Goal: Information Seeking & Learning: Understand process/instructions

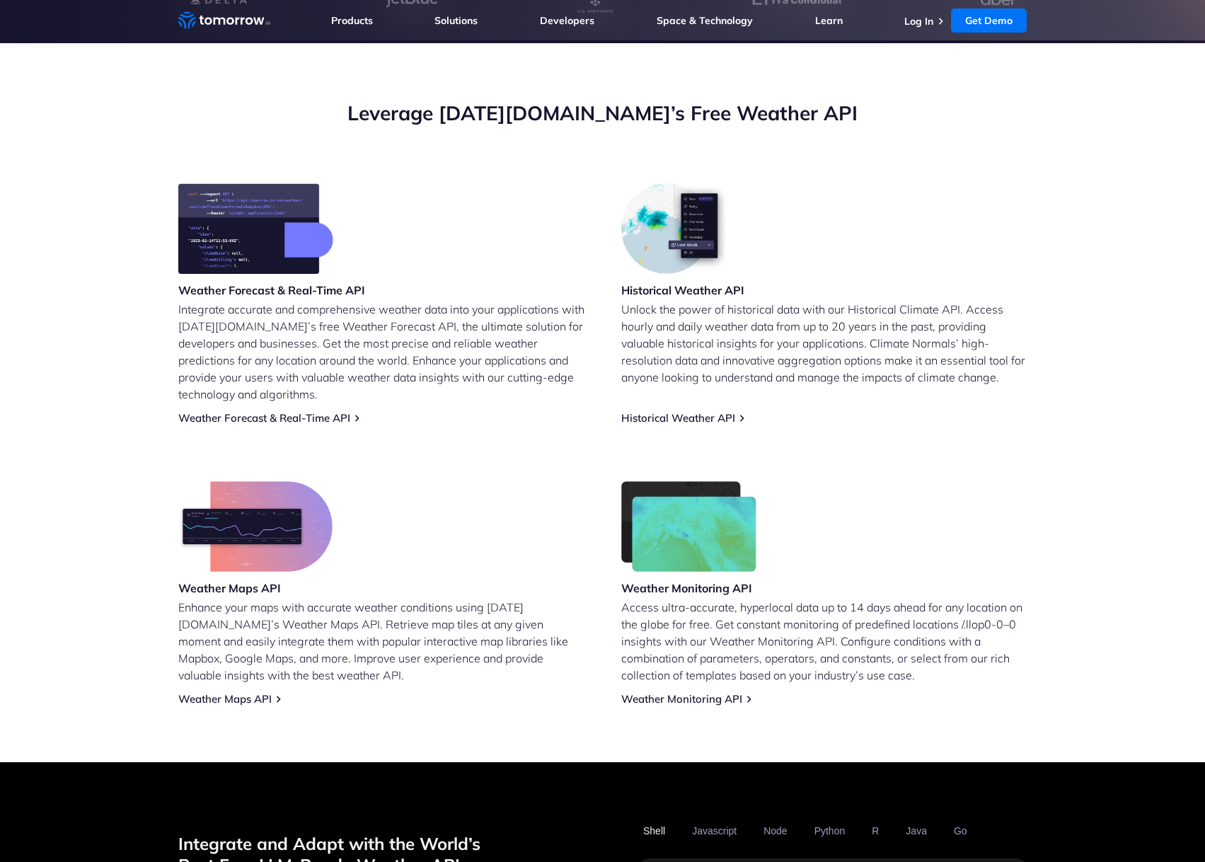
scroll to position [496, 0]
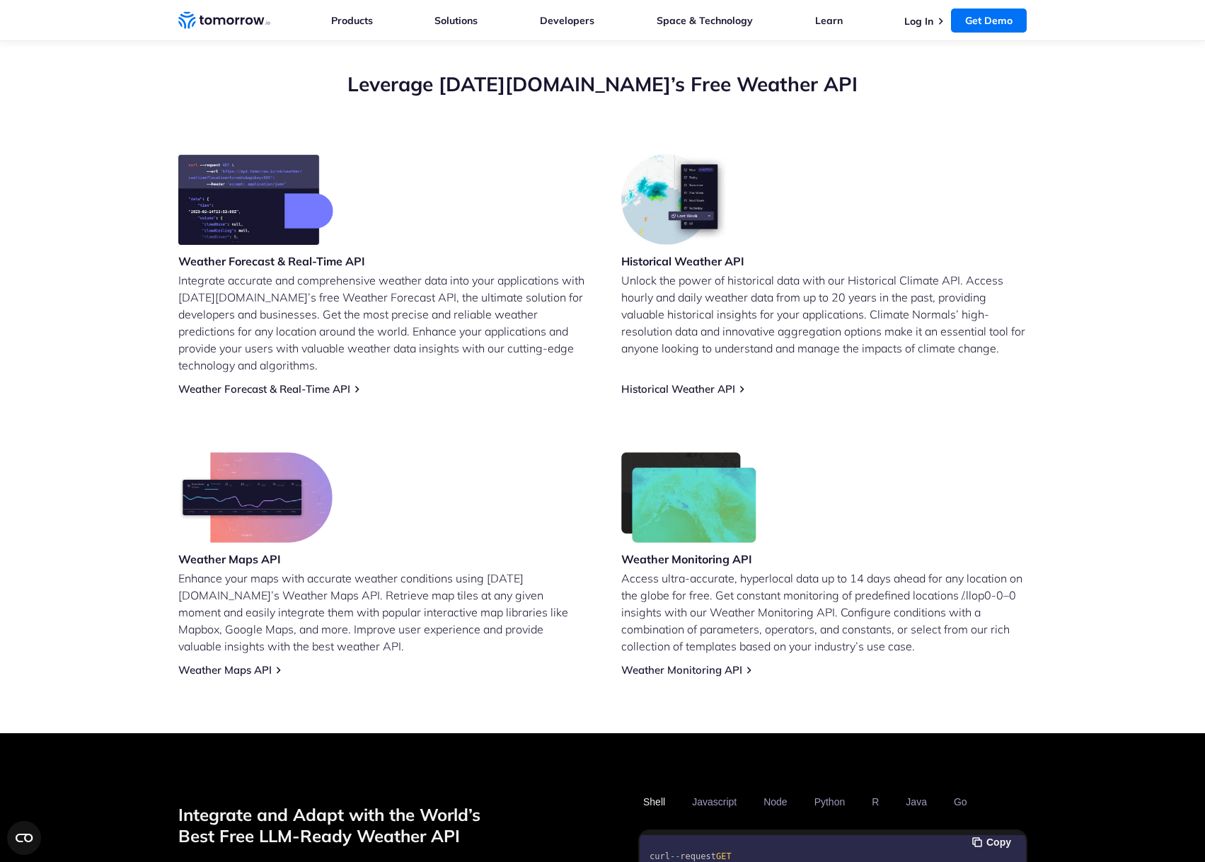
click at [721, 490] on img at bounding box center [689, 497] width 136 height 91
click at [873, 468] on div "Weather Monitoring API Access ultra-accurate, hyperlocal data up to 14 days ahe…" at bounding box center [824, 564] width 406 height 224
click at [315, 482] on img at bounding box center [255, 497] width 154 height 91
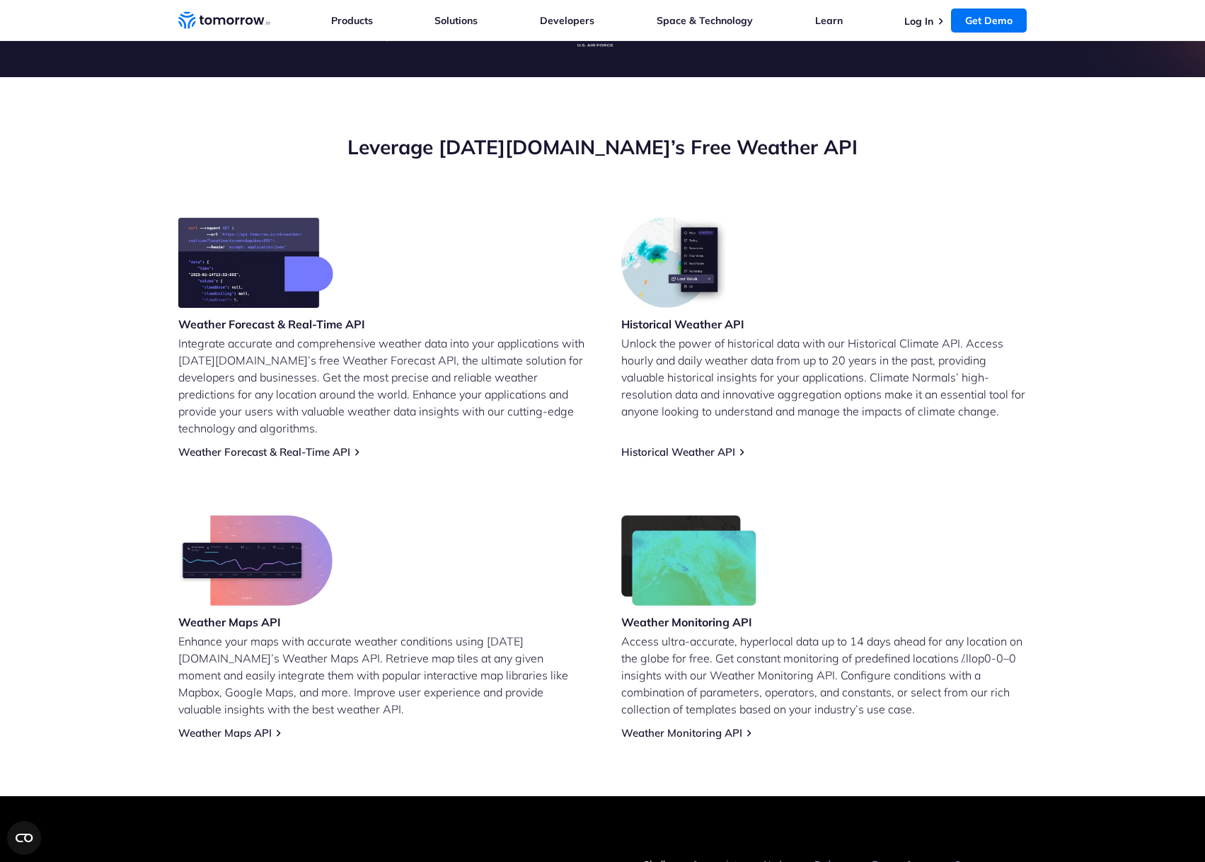
scroll to position [283, 0]
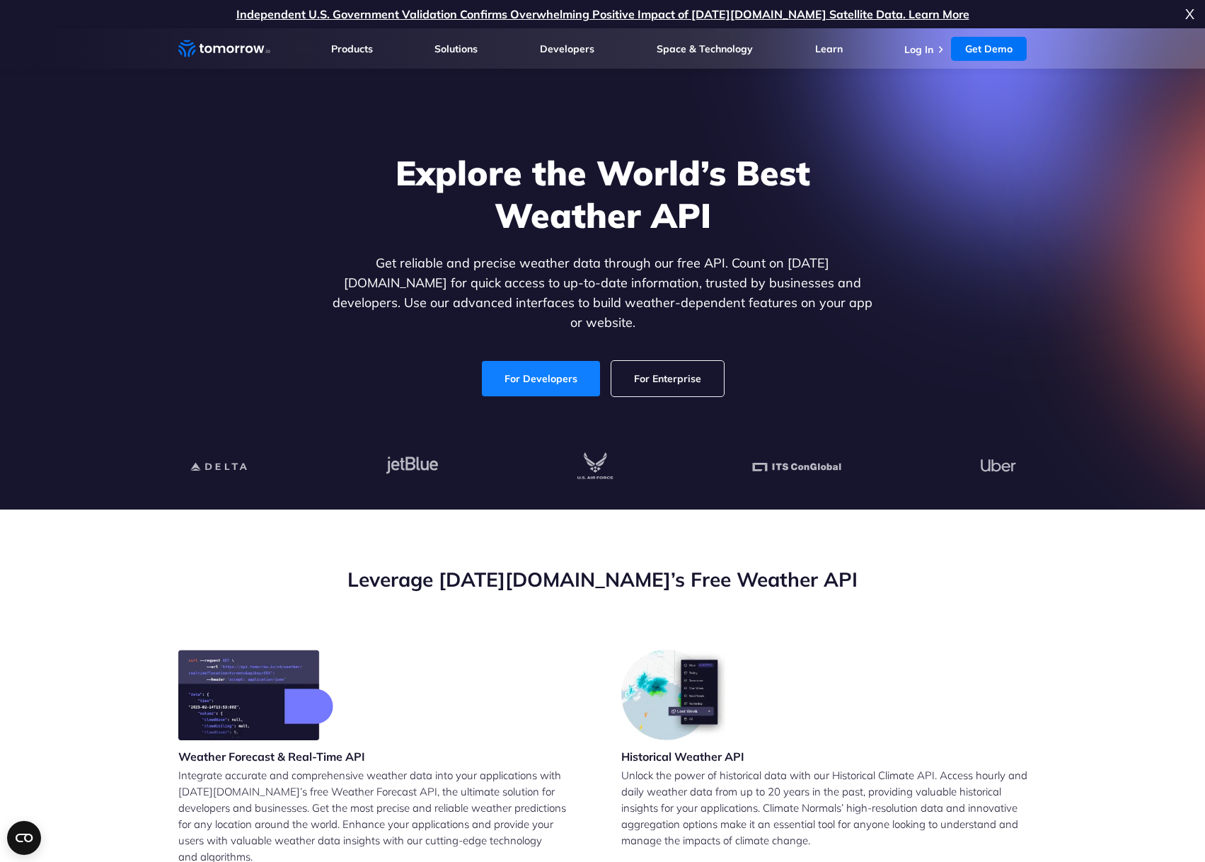
click at [529, 366] on link "For Developers" at bounding box center [541, 378] width 118 height 35
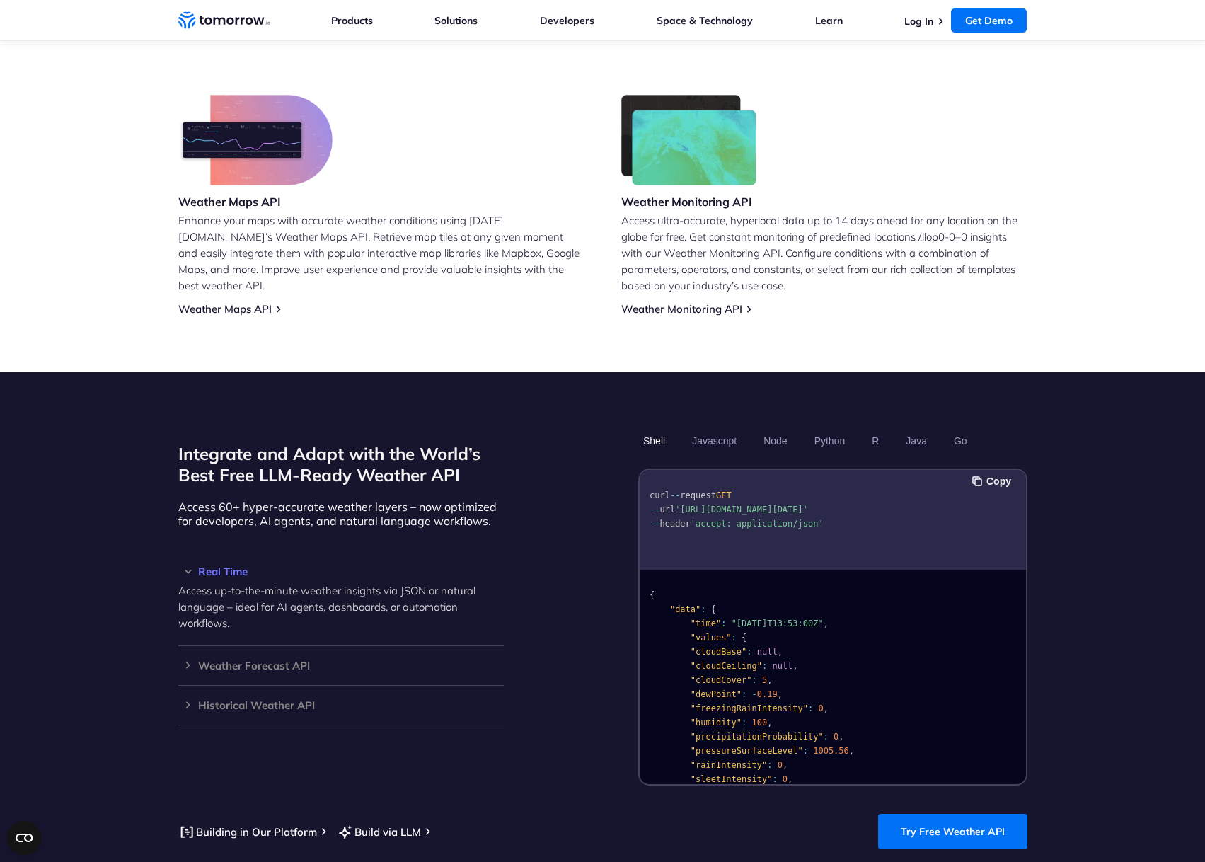
scroll to position [850, 0]
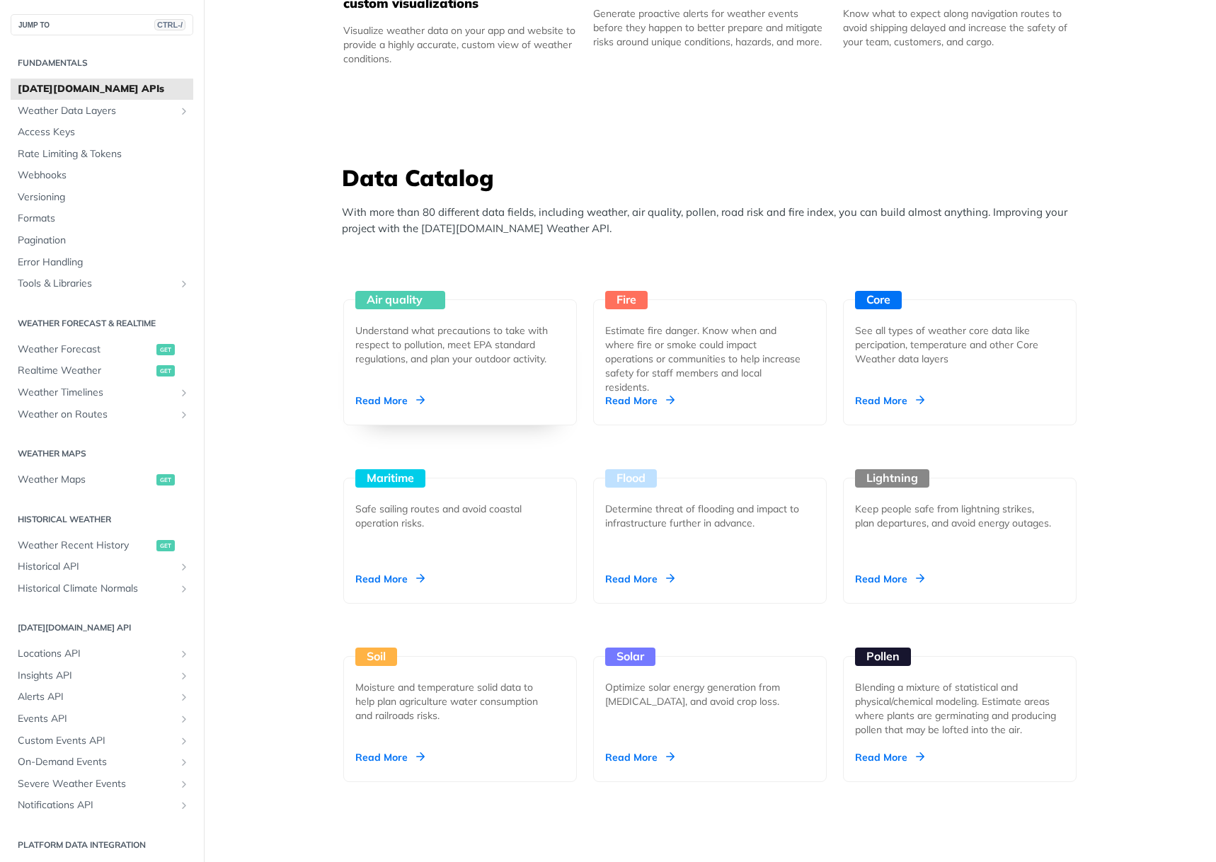
scroll to position [1203, 0]
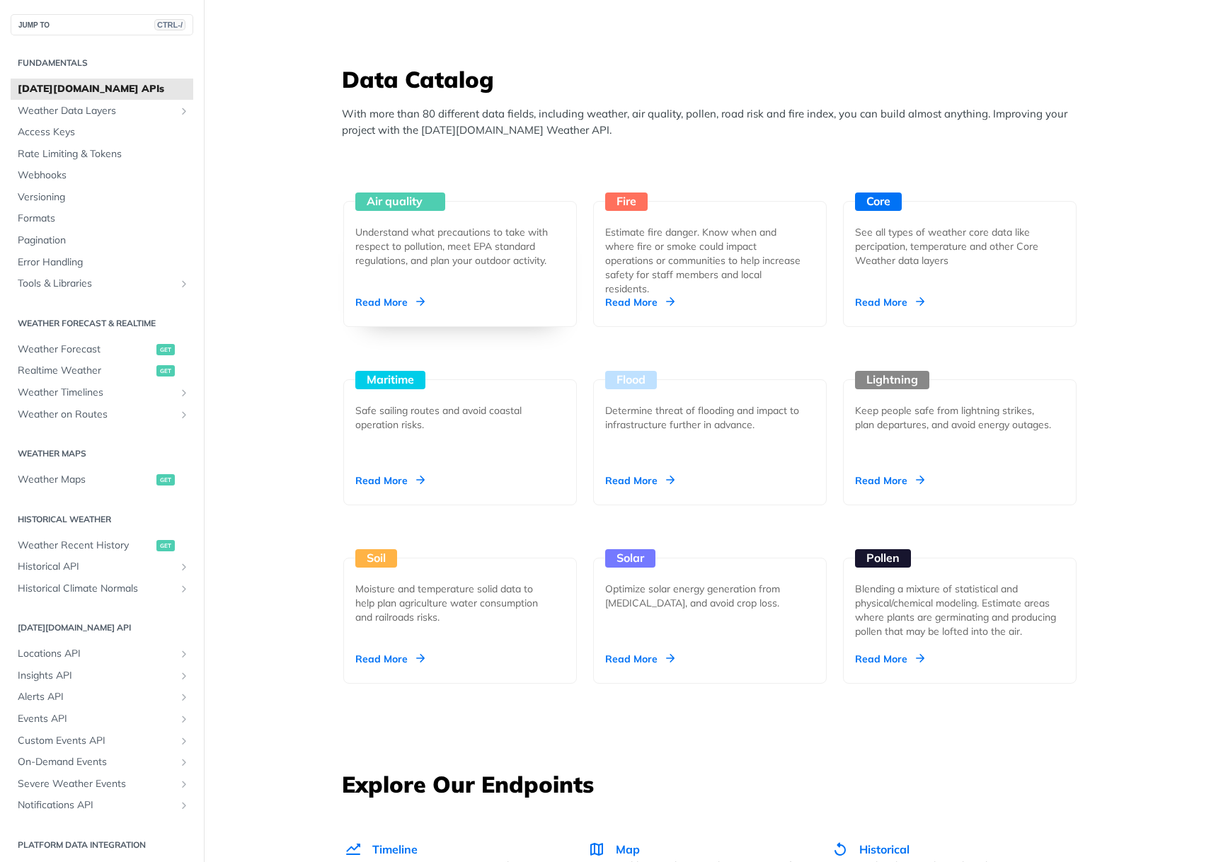
click at [482, 261] on div "Understand what precautions to take with respect to pollution, meet EPA standar…" at bounding box center [454, 246] width 198 height 42
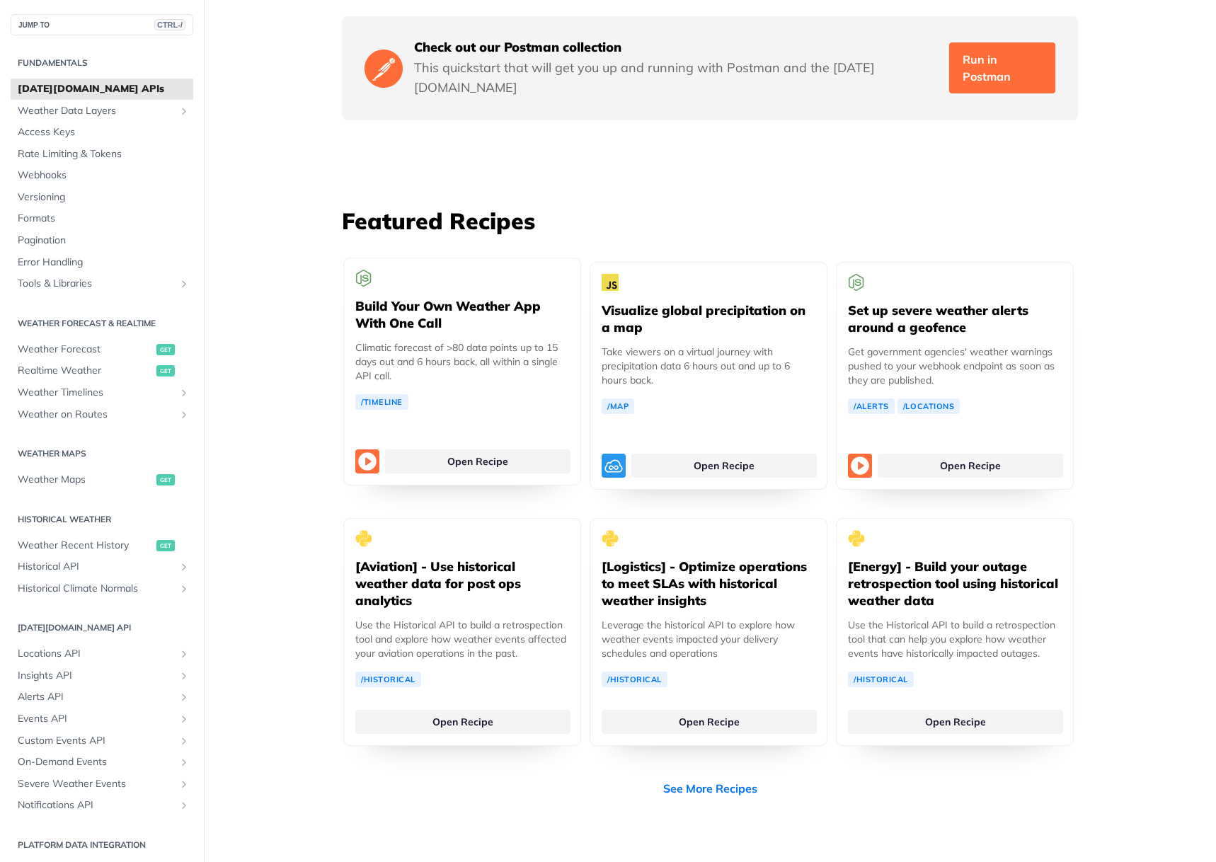
scroll to position [2501, 0]
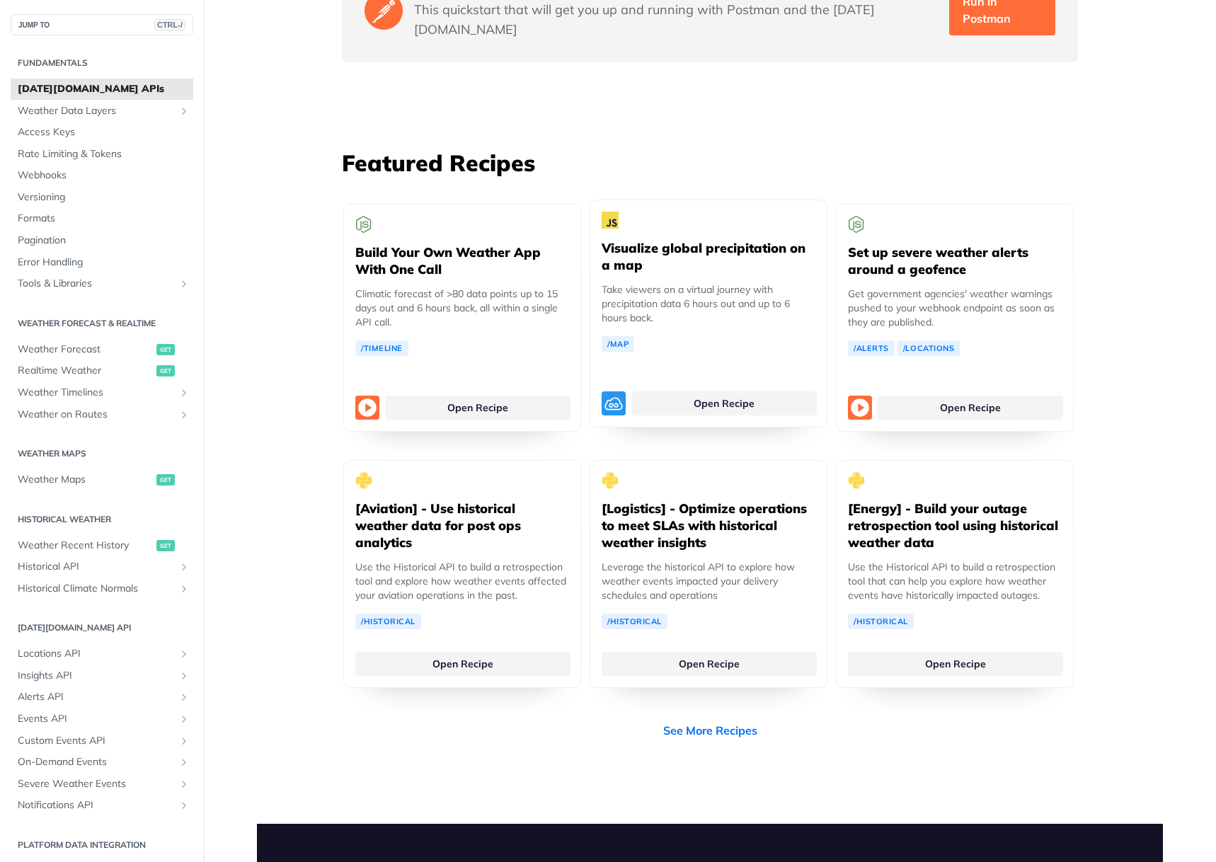
click at [702, 282] on p "Take viewers on a virtual journey with precipitation data 6 hours out and up to…" at bounding box center [708, 303] width 214 height 42
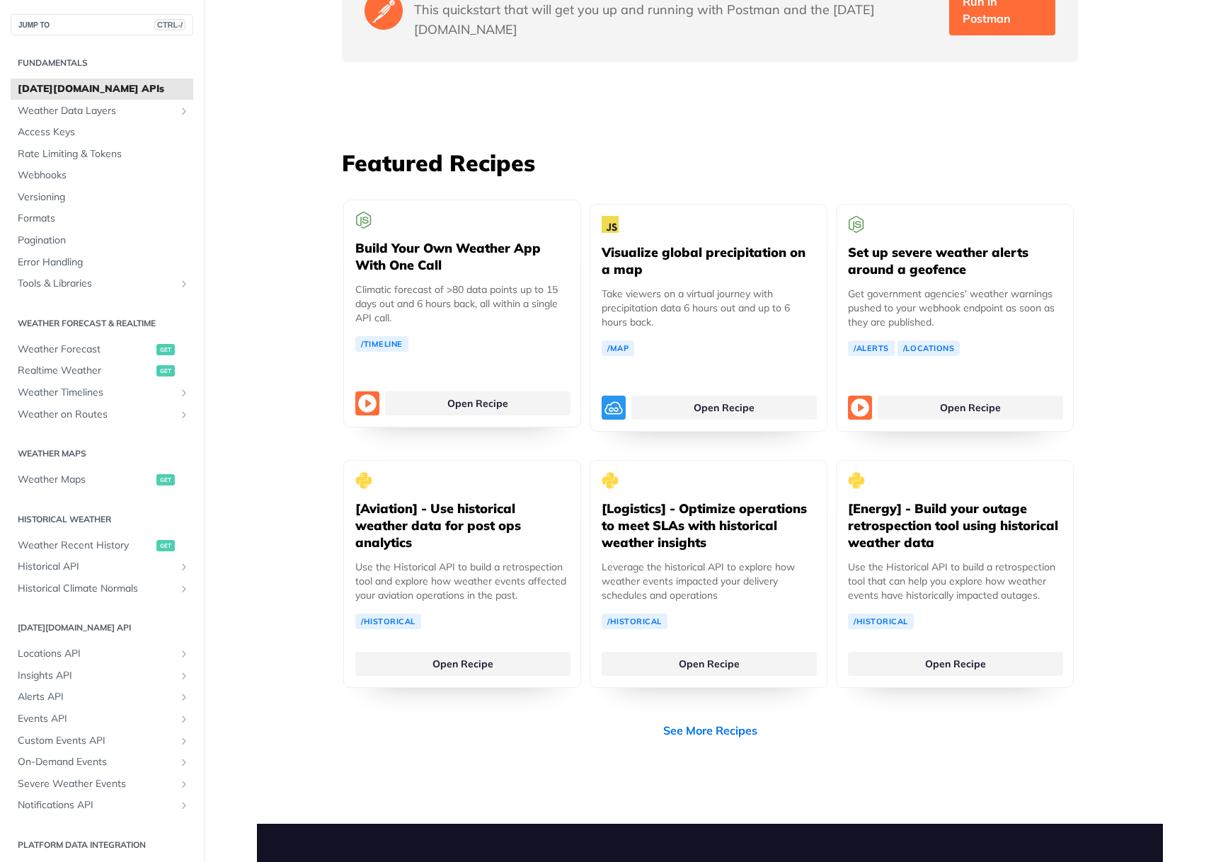
click at [431, 282] on p "Climatic forecast of >80 data points up to 15 days out and 6 hours back, all wi…" at bounding box center [462, 303] width 214 height 42
click at [507, 240] on h5 "Build Your Own Weather App With One Call" at bounding box center [462, 257] width 214 height 34
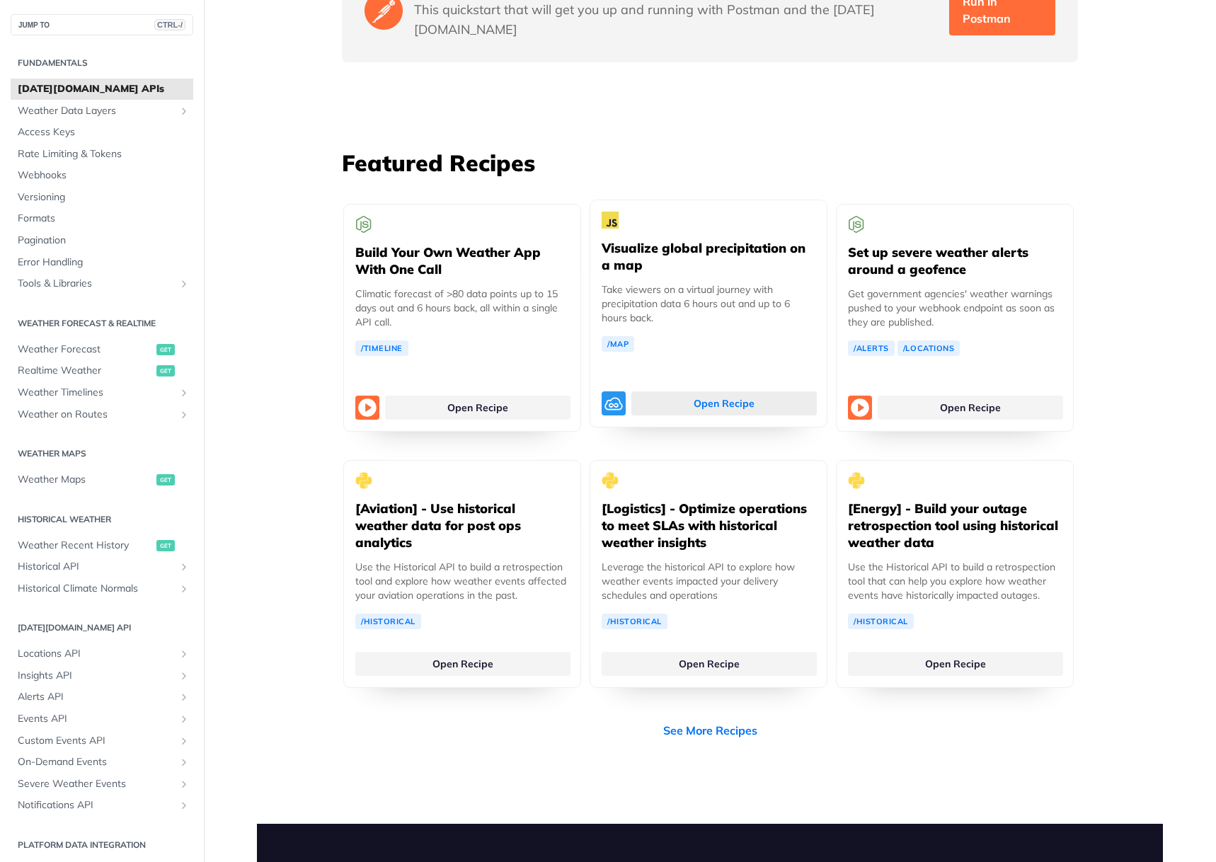
click at [766, 391] on link "Open Recipe" at bounding box center [723, 403] width 185 height 24
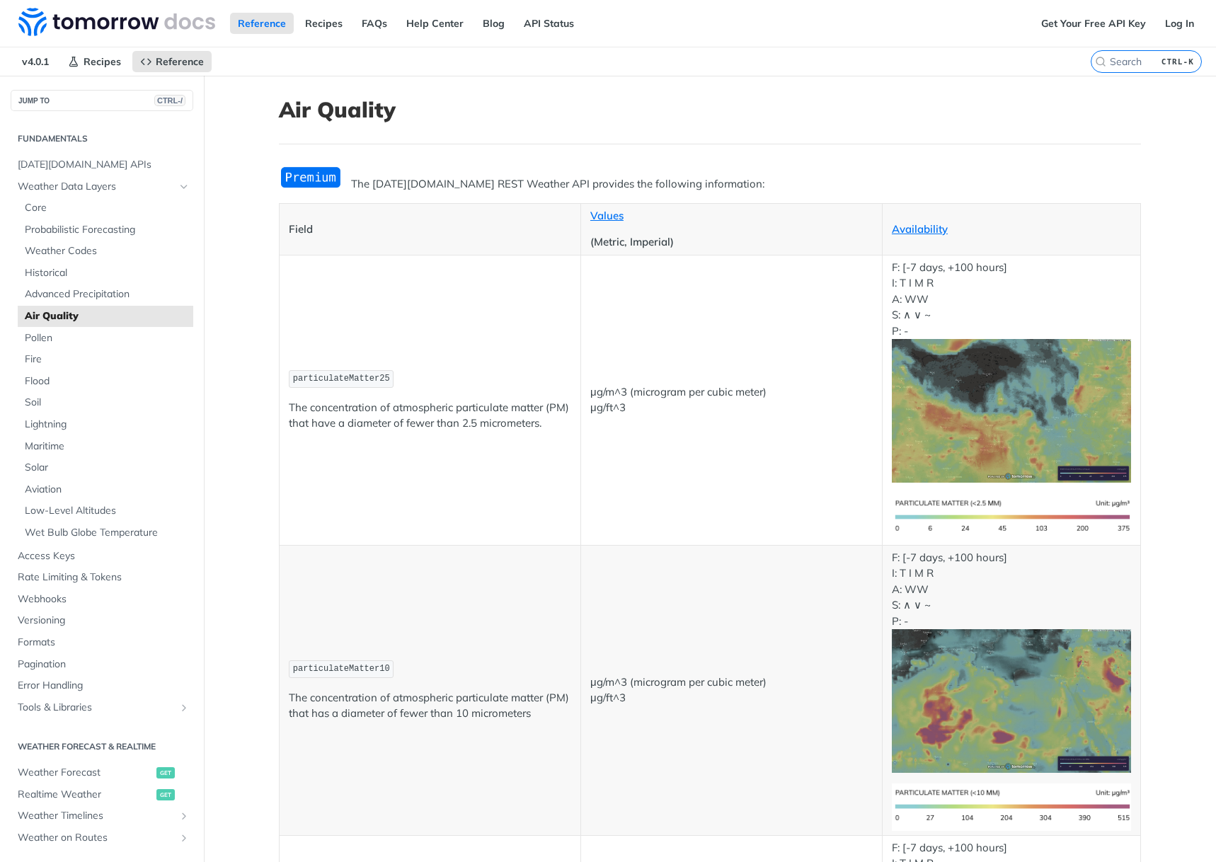
click at [452, 183] on p "The [DATE][DOMAIN_NAME] REST Weather API provides the following information:" at bounding box center [710, 184] width 862 height 16
click at [449, 180] on p "The [DATE][DOMAIN_NAME] REST Weather API provides the following information:" at bounding box center [710, 184] width 862 height 16
click at [618, 189] on p "The [DATE][DOMAIN_NAME] REST Weather API provides the following information:" at bounding box center [710, 184] width 862 height 16
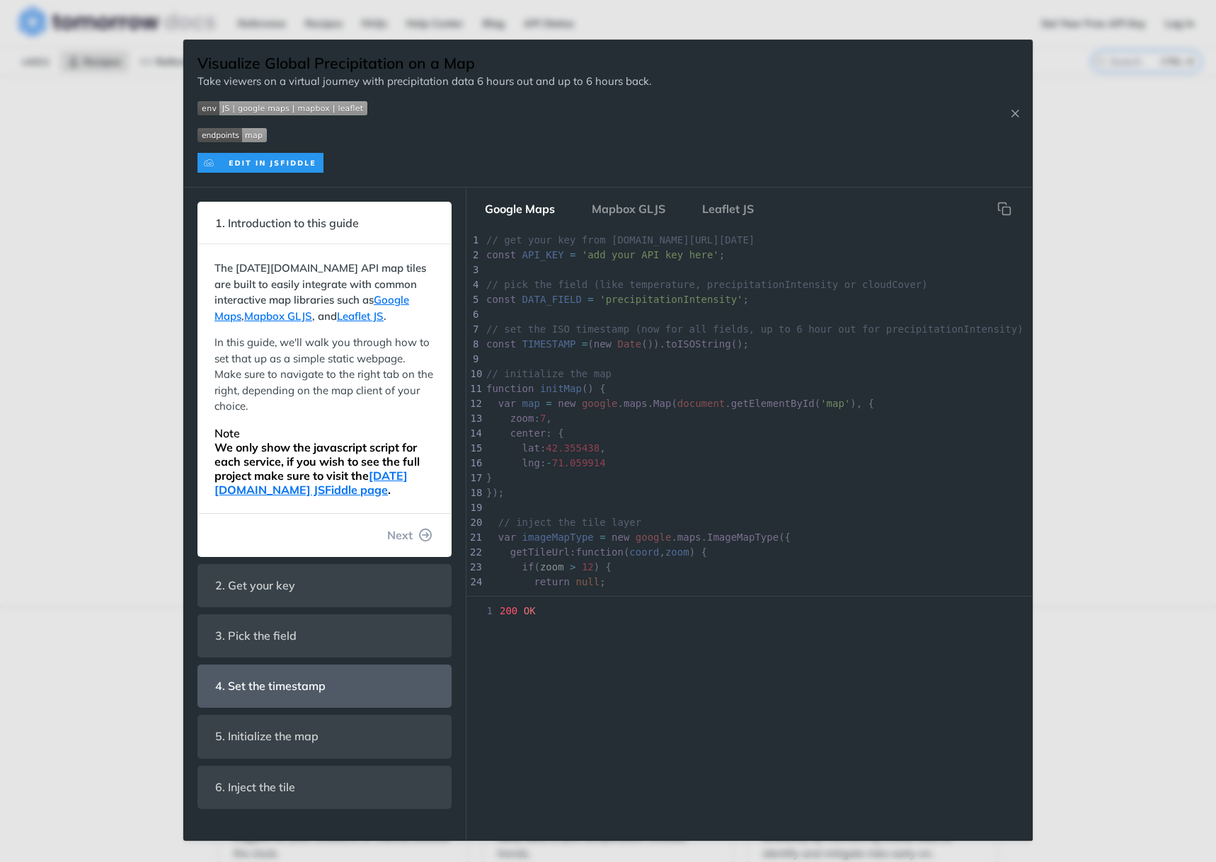
click at [410, 529] on span "Next" at bounding box center [399, 534] width 25 height 17
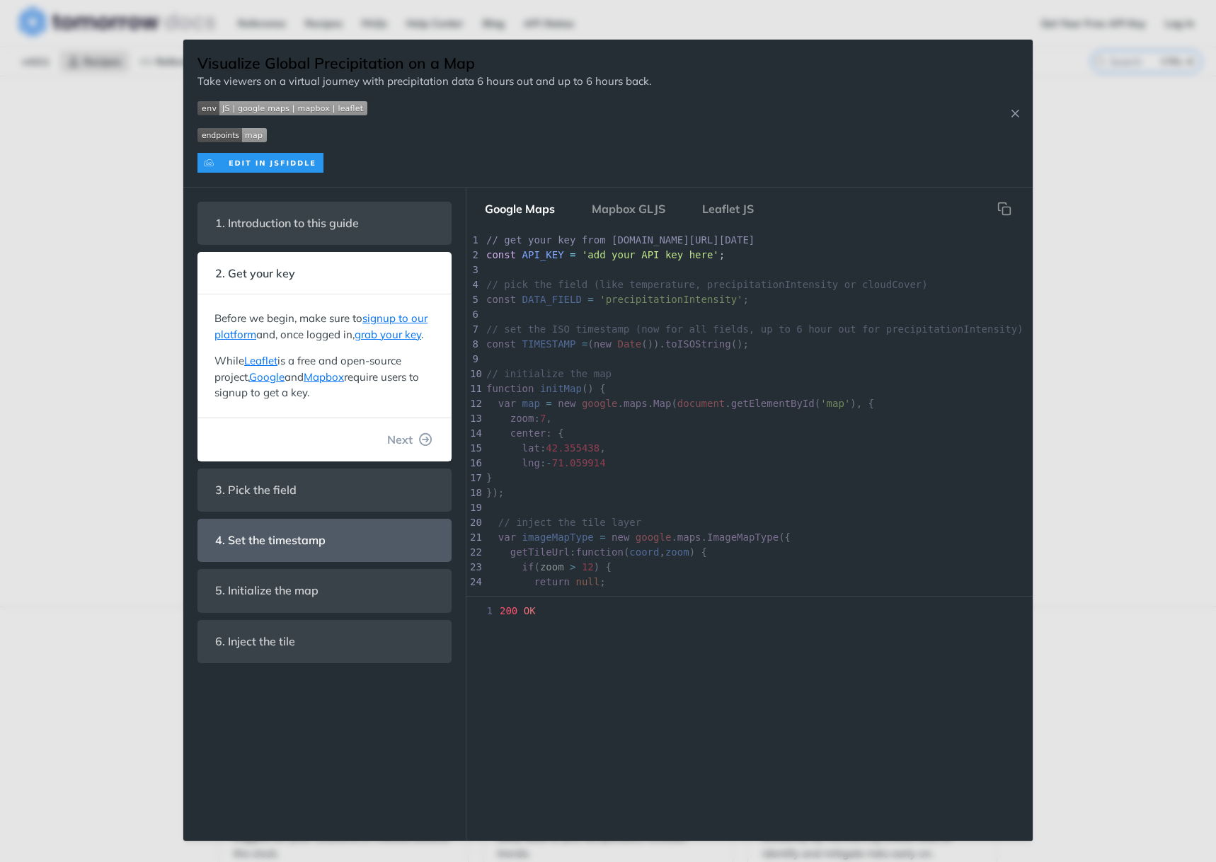
scroll to position [49, 0]
click at [400, 441] on span "Next" at bounding box center [399, 439] width 25 height 17
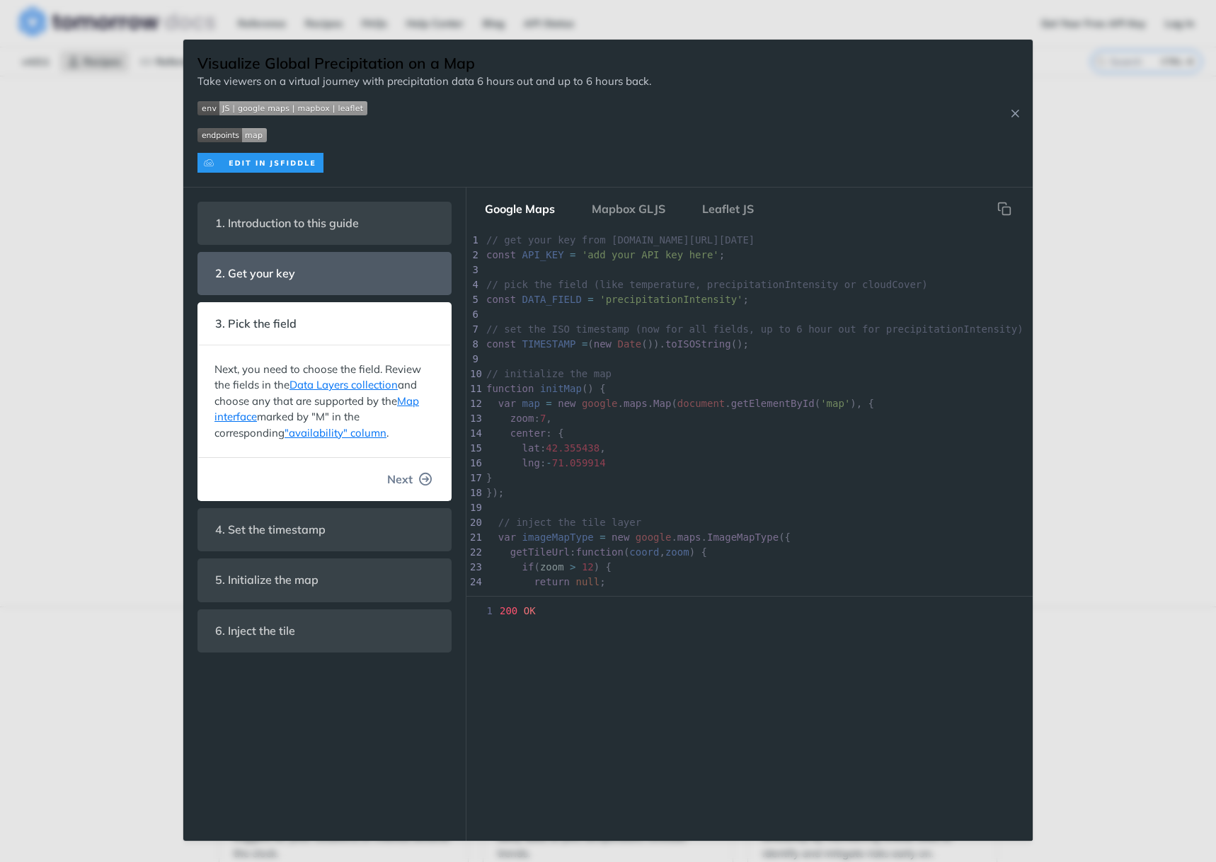
click at [408, 473] on span "Next" at bounding box center [399, 479] width 25 height 17
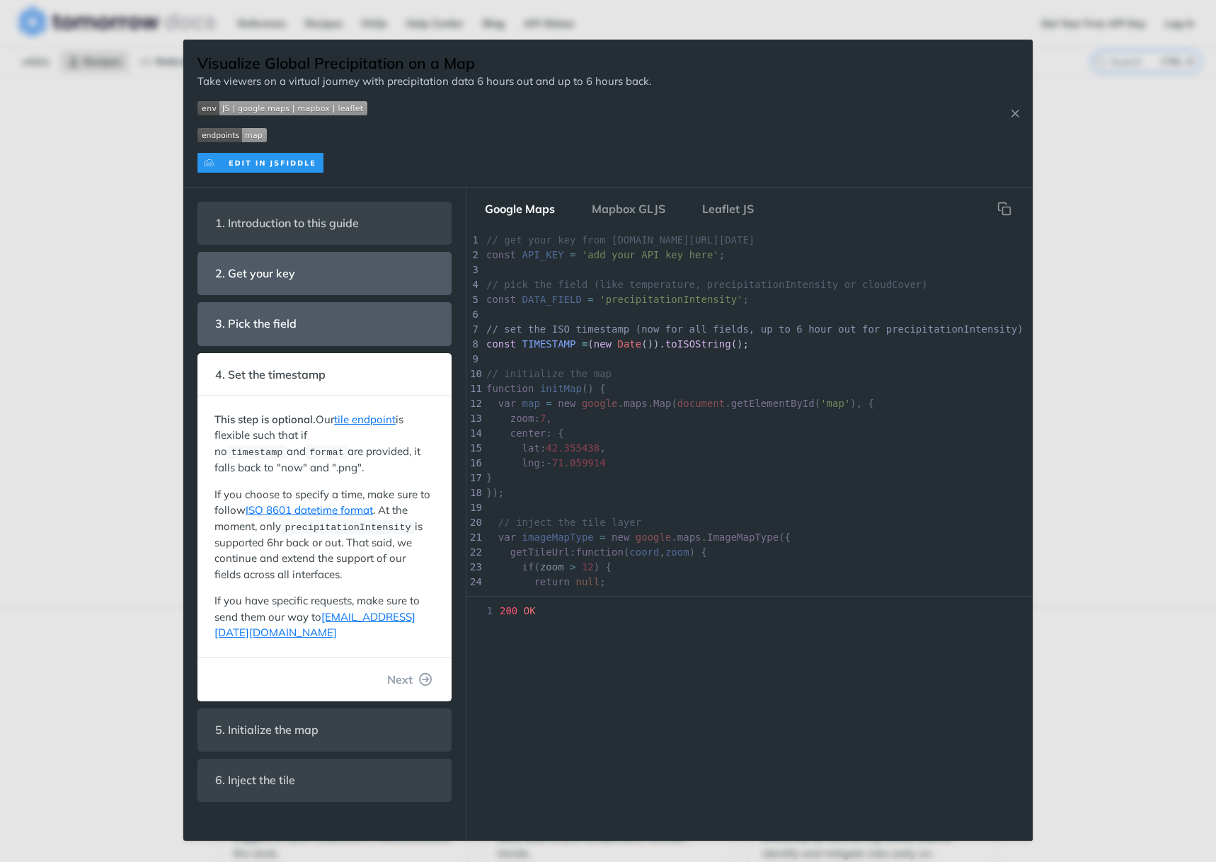
scroll to position [33, 0]
click at [387, 671] on span "Next" at bounding box center [399, 679] width 25 height 17
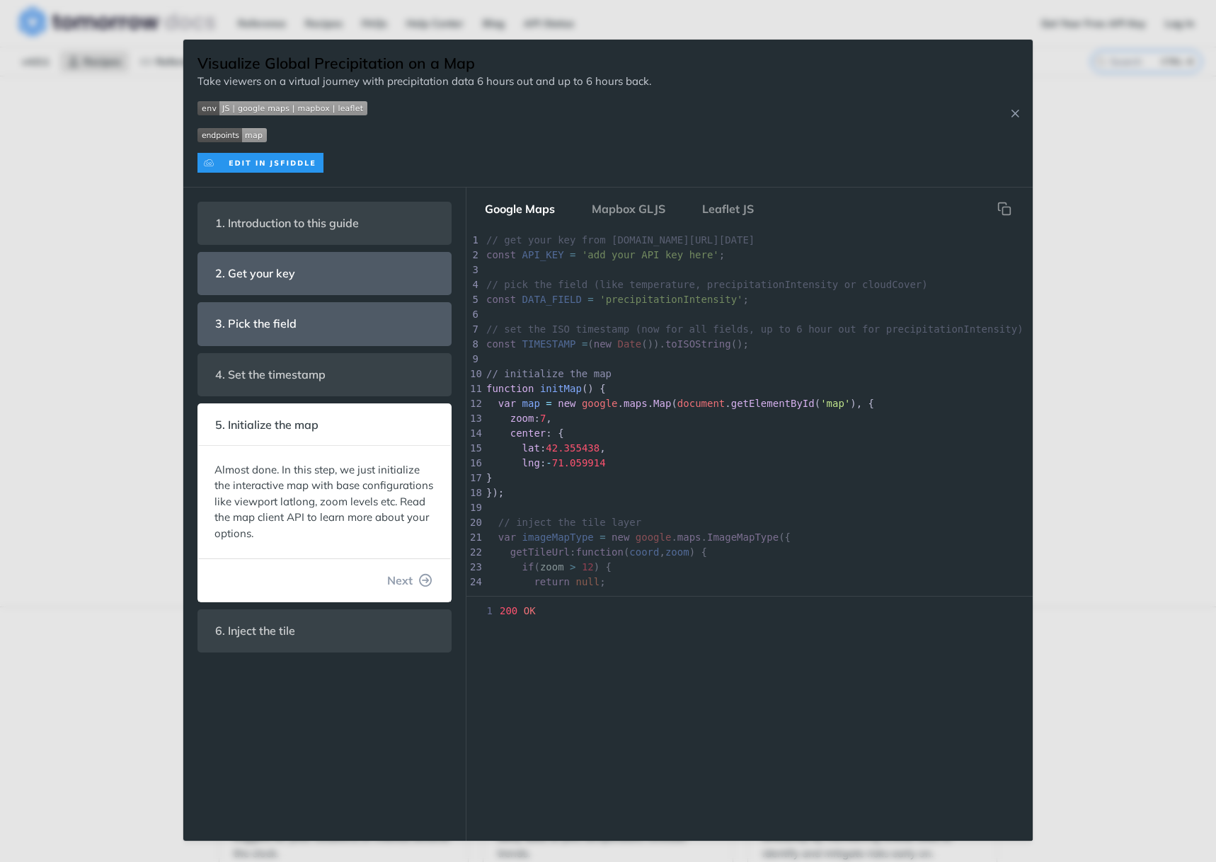
scroll to position [11, 0]
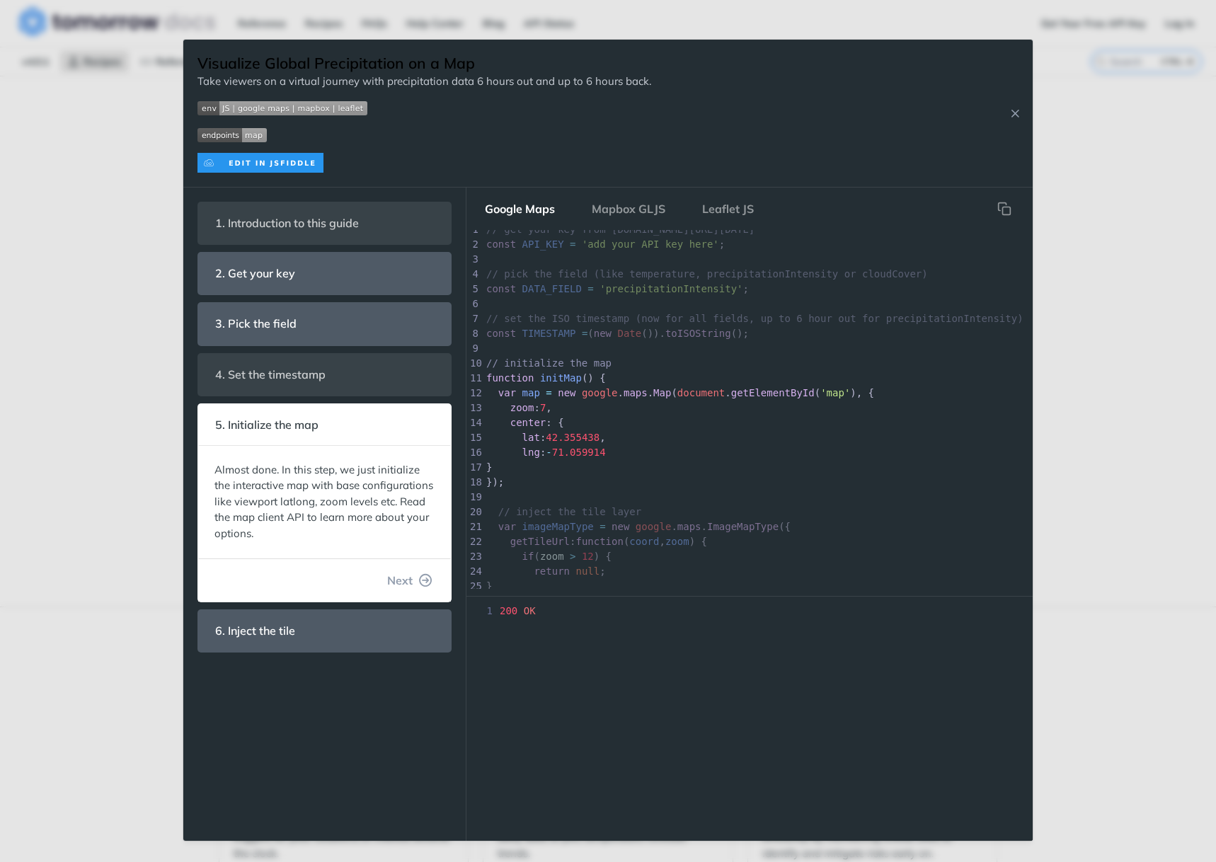
click at [393, 591] on button "Next" at bounding box center [410, 580] width 68 height 28
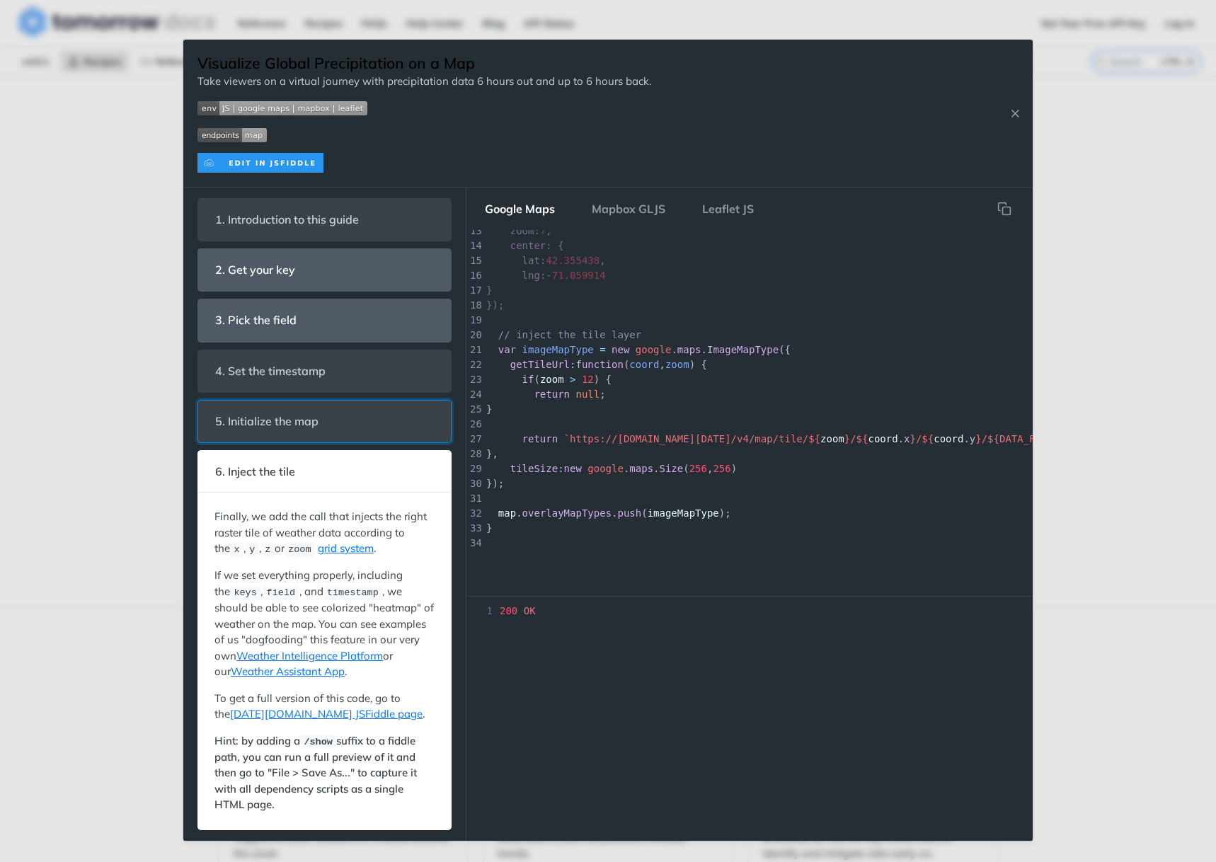
scroll to position [6, 0]
click at [526, 778] on div "1 200 OK" at bounding box center [749, 722] width 566 height 237
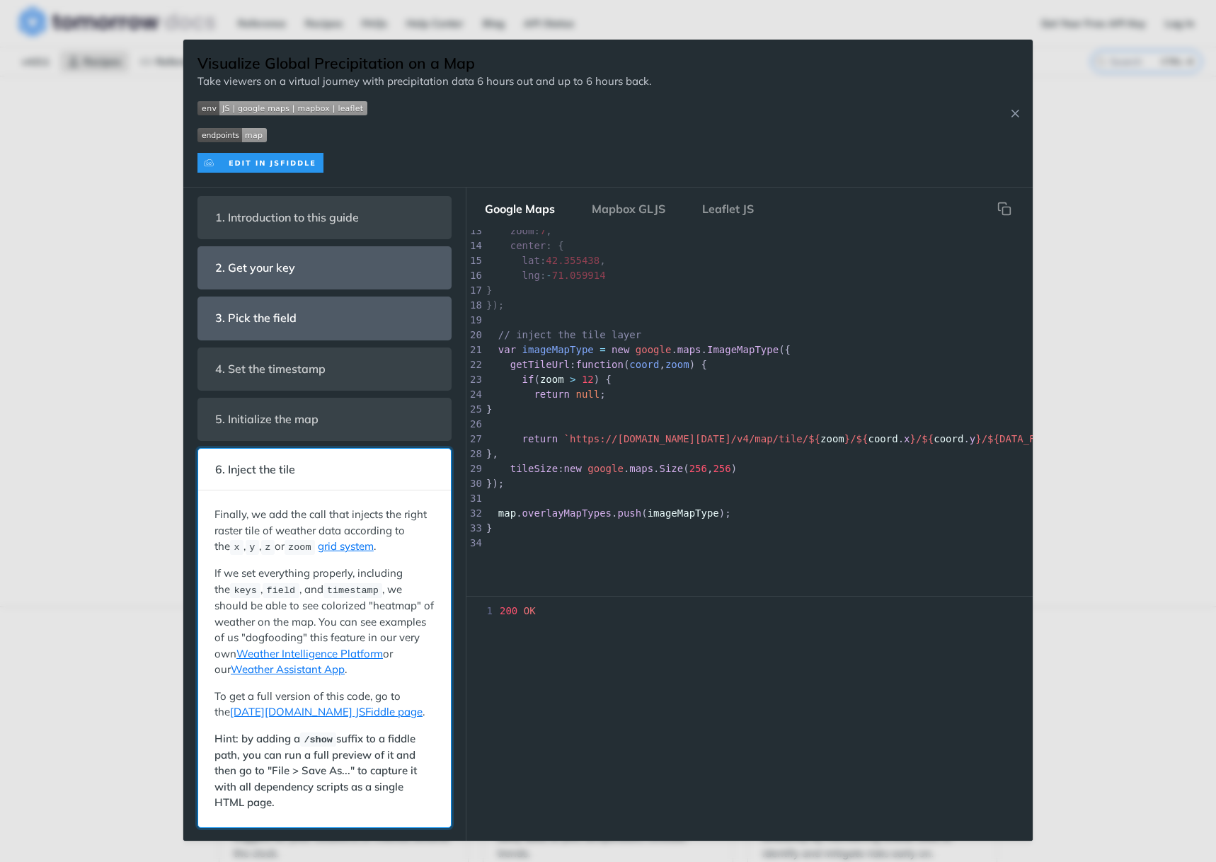
click at [299, 468] on span "6. Inject the tile" at bounding box center [255, 470] width 100 height 28
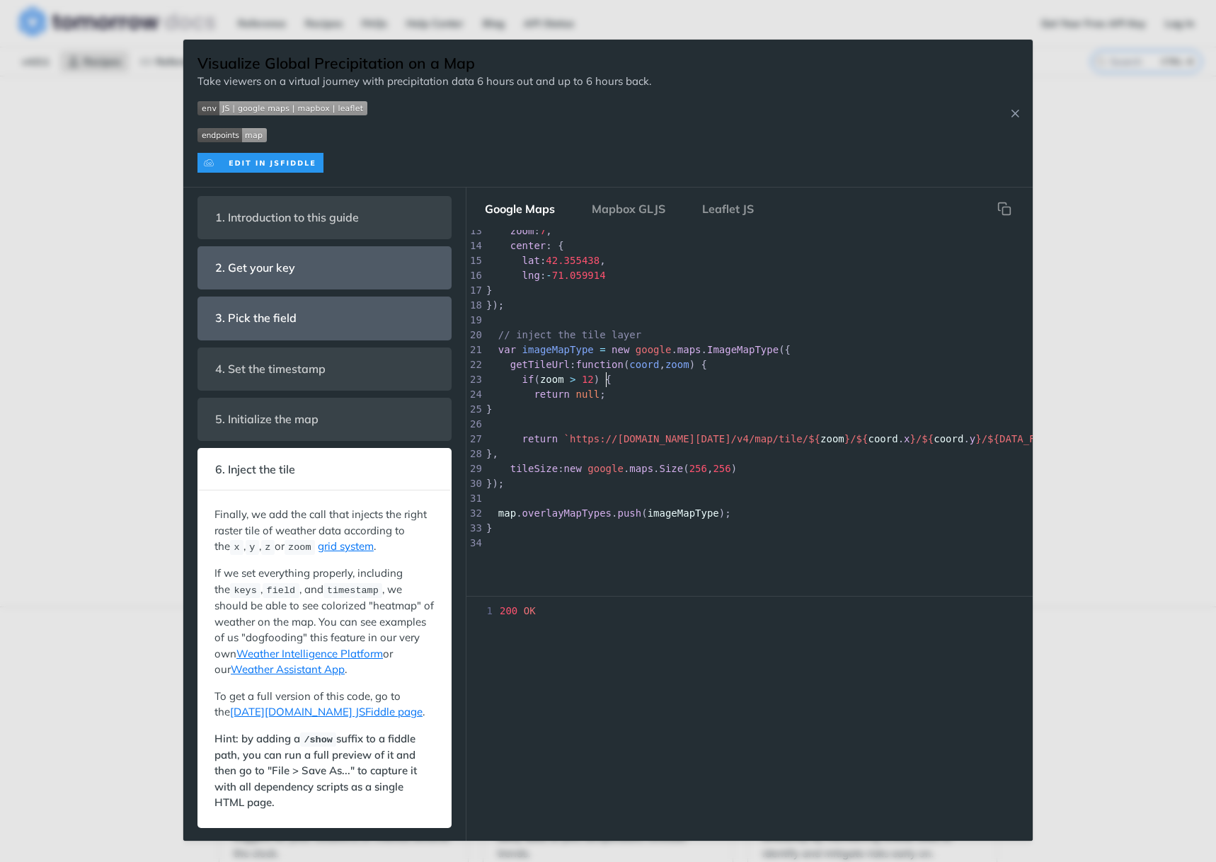
scroll to position [5, 0]
click at [758, 372] on pre "if ( zoom > 12 ) {" at bounding box center [822, 379] width 678 height 15
click at [580, 225] on nav "Google Maps Mapbox GLJS Leaflet JS" at bounding box center [749, 208] width 566 height 42
click at [236, 11] on div "Jump to Content Reference Recipes FAQs Help Center Blog API Status Recipes Refe…" at bounding box center [608, 431] width 1216 height 862
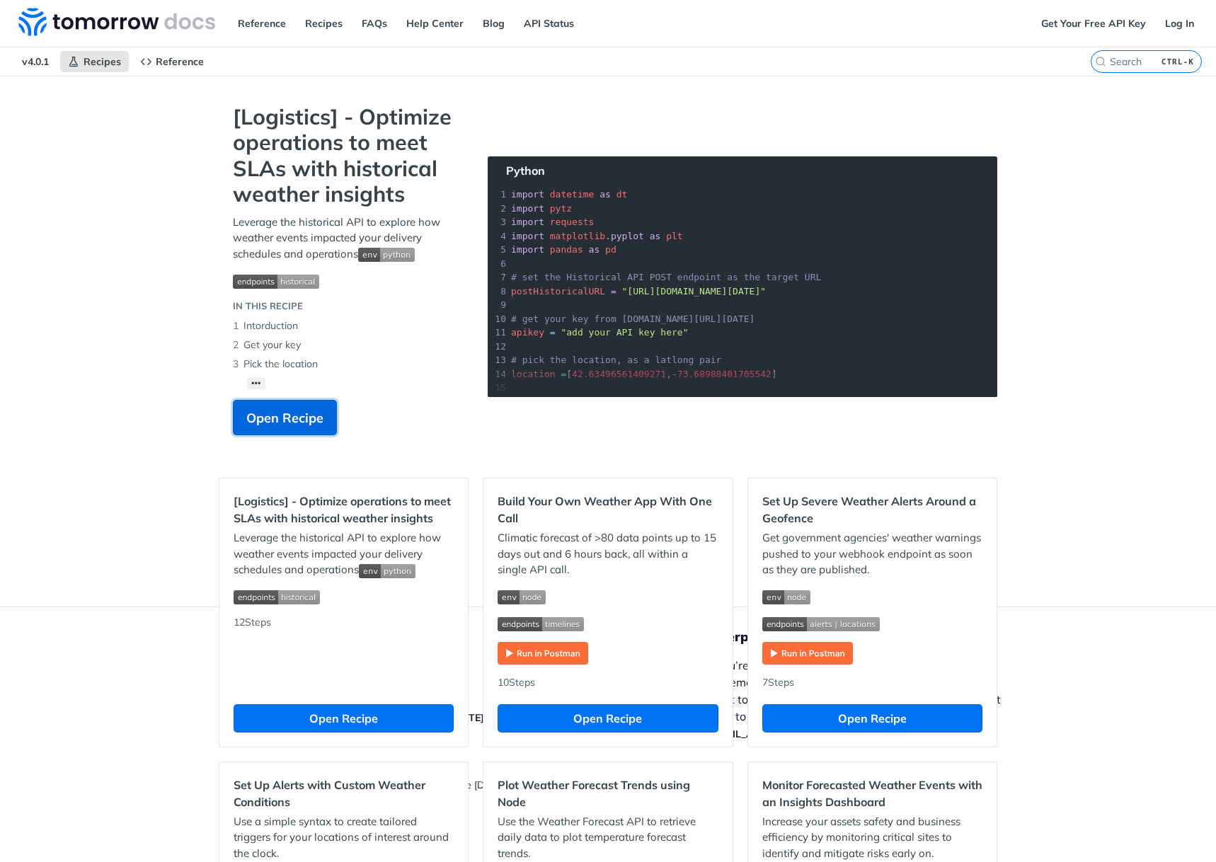
click at [287, 412] on span "Open Recipe" at bounding box center [284, 417] width 77 height 19
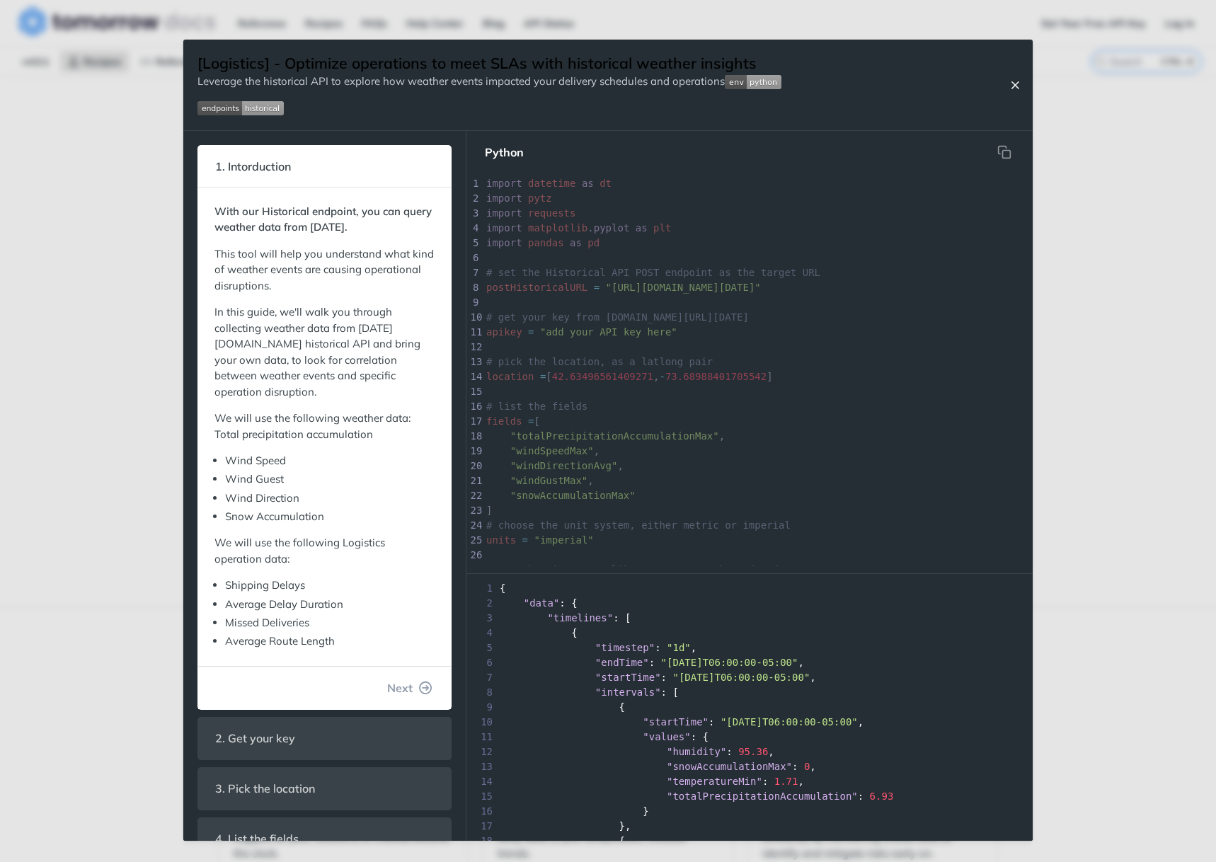
click at [1014, 82] on icon "Close Recipe" at bounding box center [1014, 85] width 13 height 13
